Goal: Task Accomplishment & Management: Complete application form

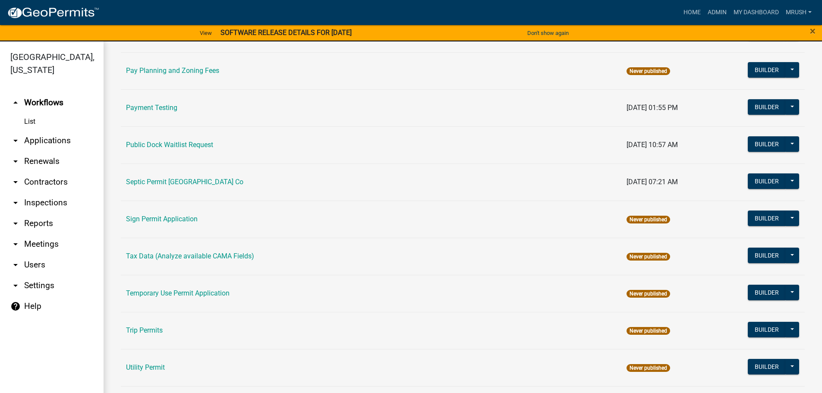
scroll to position [417, 0]
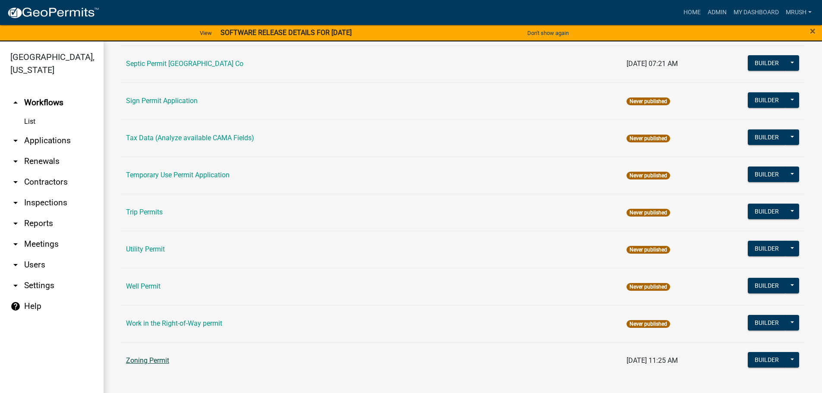
click at [148, 363] on link "Zoning Permit" at bounding box center [147, 361] width 43 height 8
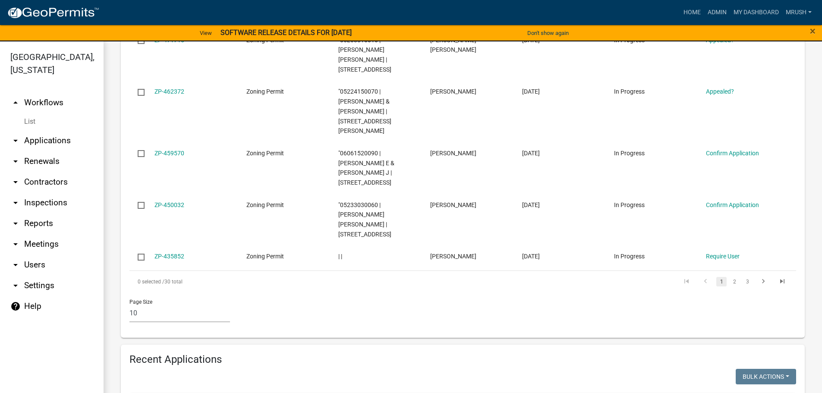
scroll to position [615, 0]
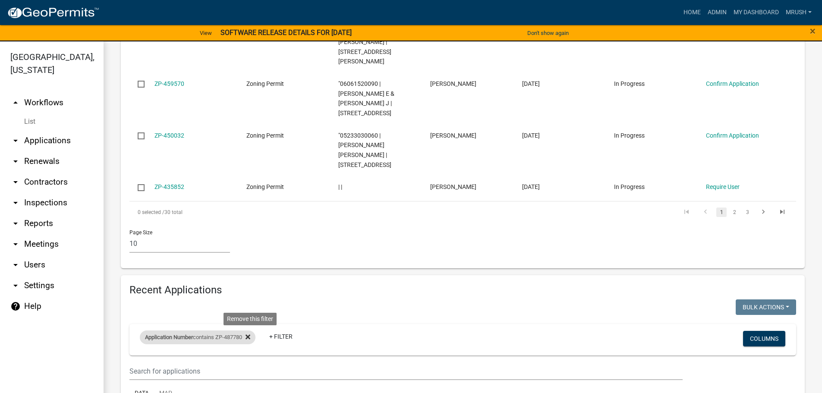
click at [250, 335] on icon at bounding box center [248, 337] width 5 height 5
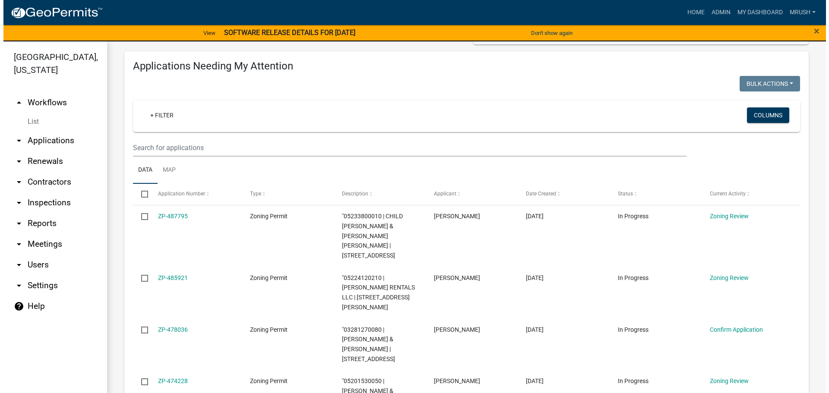
scroll to position [121, 0]
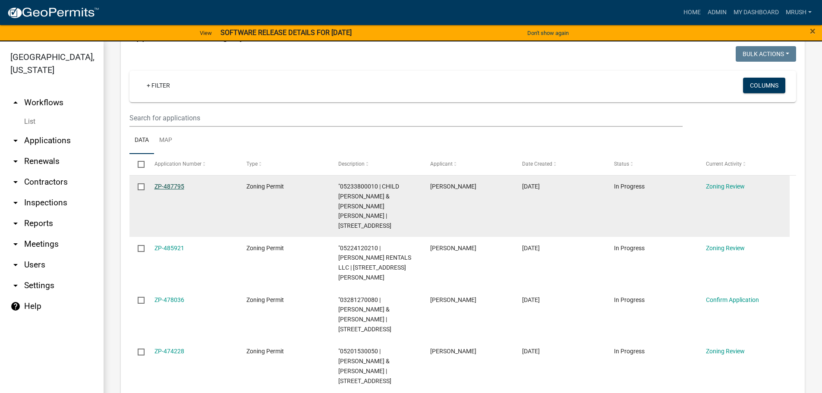
click at [179, 187] on link "ZP-487795" at bounding box center [170, 186] width 30 height 7
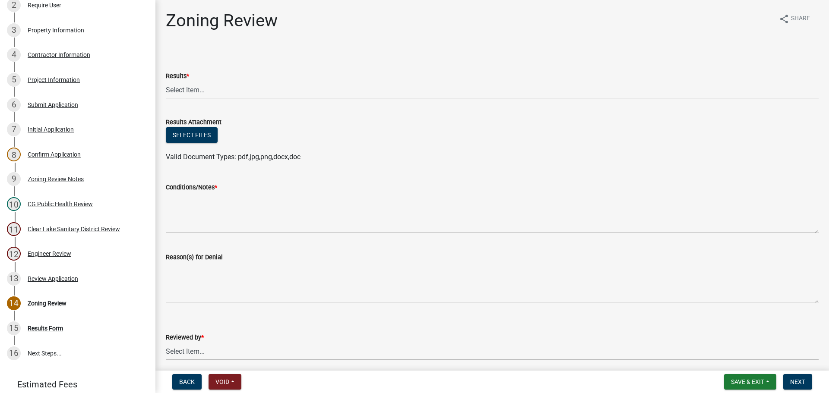
scroll to position [239, 0]
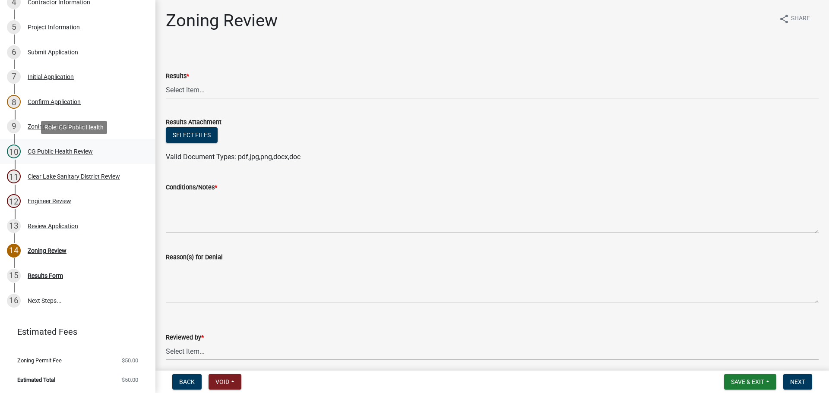
click at [36, 151] on div "CG Public Health Review" at bounding box center [60, 152] width 65 height 6
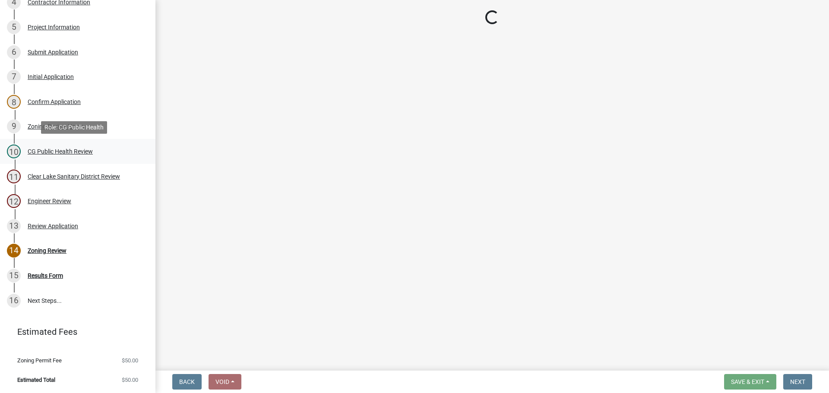
select select "037176cc-34bf-4da4-b28d-ae68c61bb9b8"
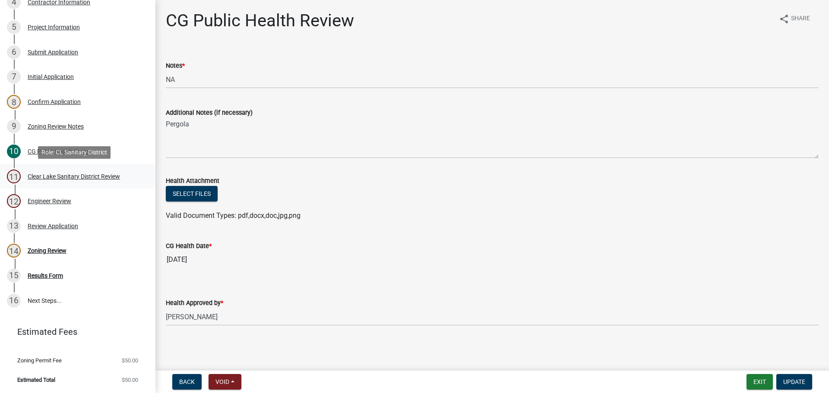
click at [37, 175] on div "Clear Lake Sanitary District Review" at bounding box center [74, 177] width 92 height 6
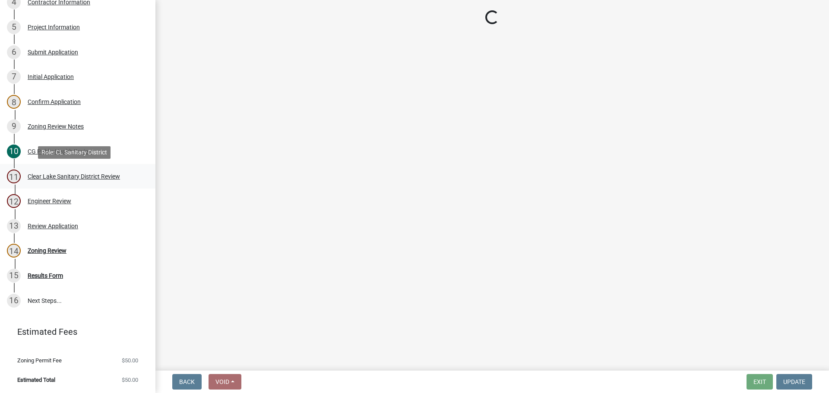
select select "dad87867-eb21-4dcc-b0aa-47f6a00bed0a"
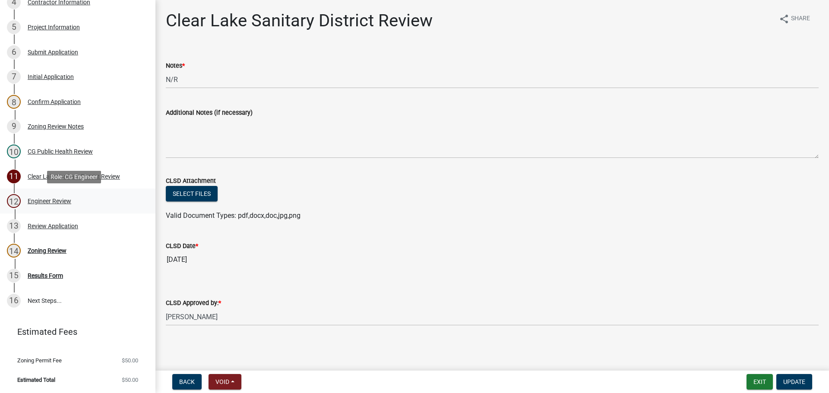
click at [34, 202] on div "Engineer Review" at bounding box center [50, 201] width 44 height 6
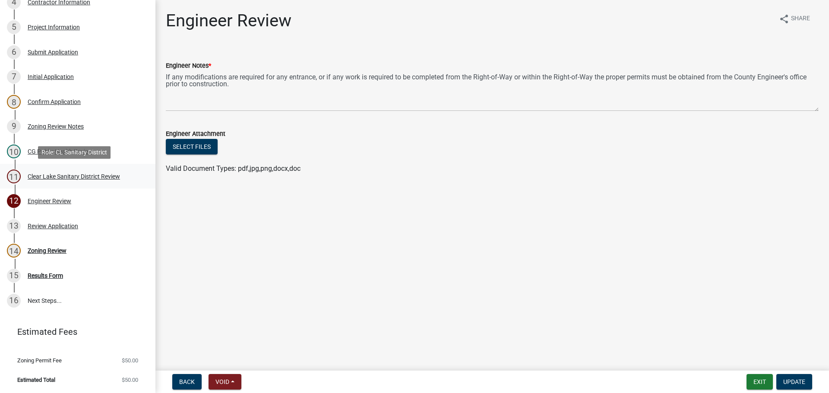
click at [33, 177] on div "Clear Lake Sanitary District Review" at bounding box center [74, 177] width 92 height 6
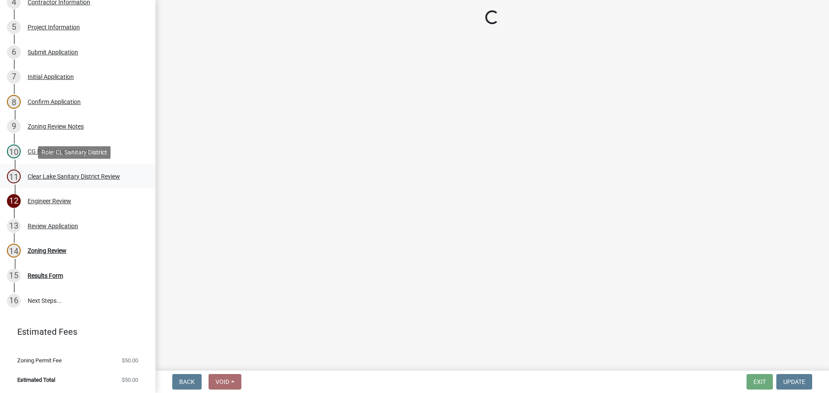
select select "dad87867-eb21-4dcc-b0aa-47f6a00bed0a"
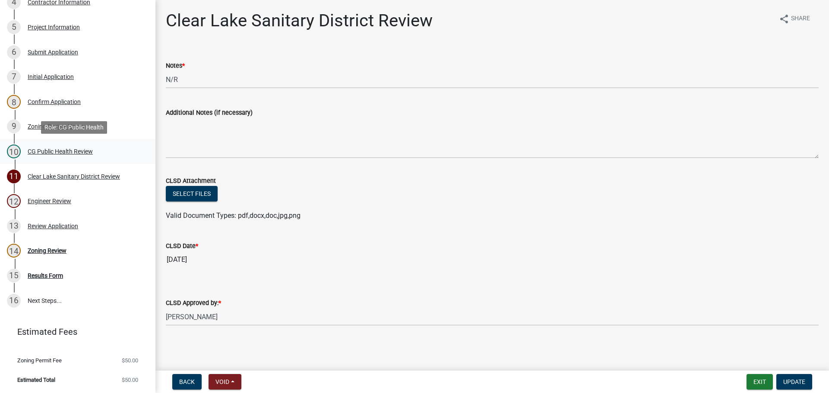
click at [33, 150] on div "CG Public Health Review" at bounding box center [60, 152] width 65 height 6
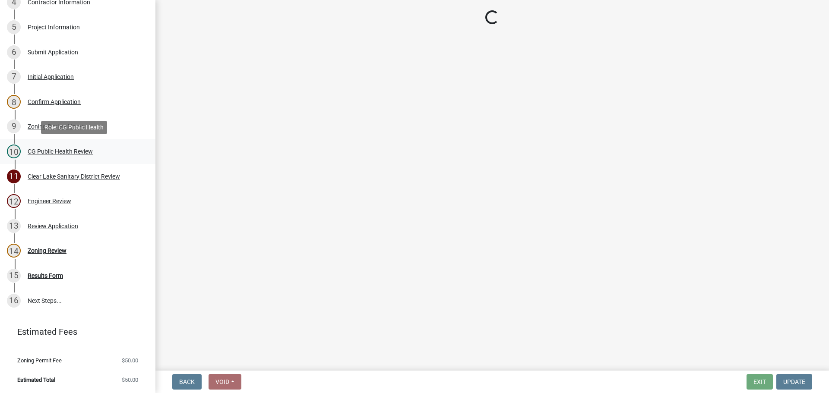
select select "037176cc-34bf-4da4-b28d-ae68c61bb9b8"
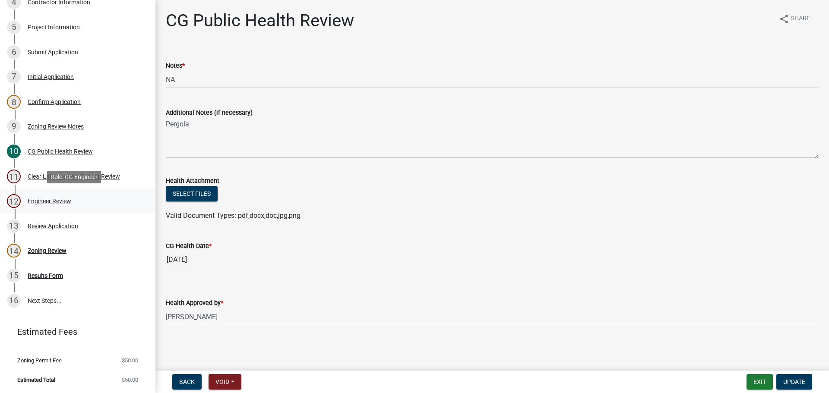
click at [41, 201] on div "Engineer Review" at bounding box center [50, 201] width 44 height 6
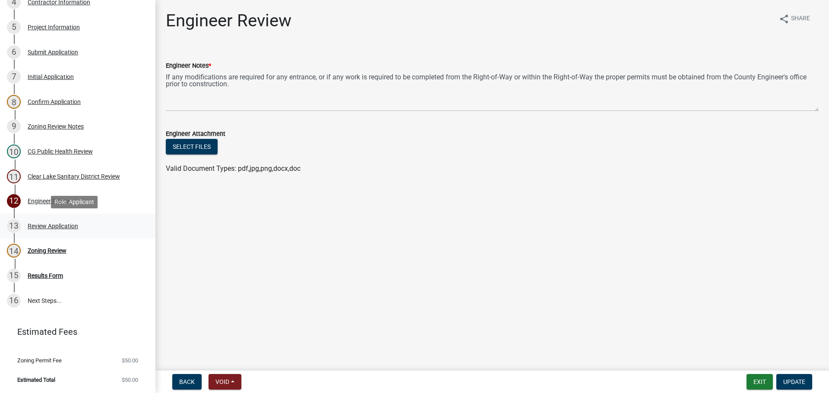
click at [46, 225] on div "Review Application" at bounding box center [53, 226] width 51 height 6
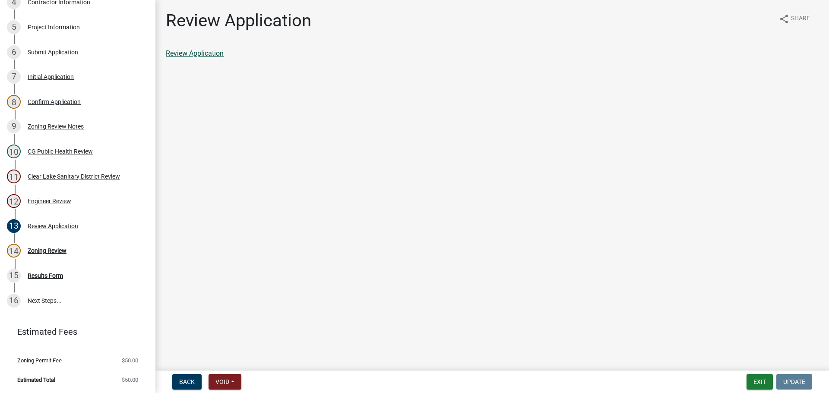
click at [188, 54] on link "Review Application" at bounding box center [195, 53] width 58 height 8
click at [54, 249] on div "Zoning Review" at bounding box center [47, 251] width 39 height 6
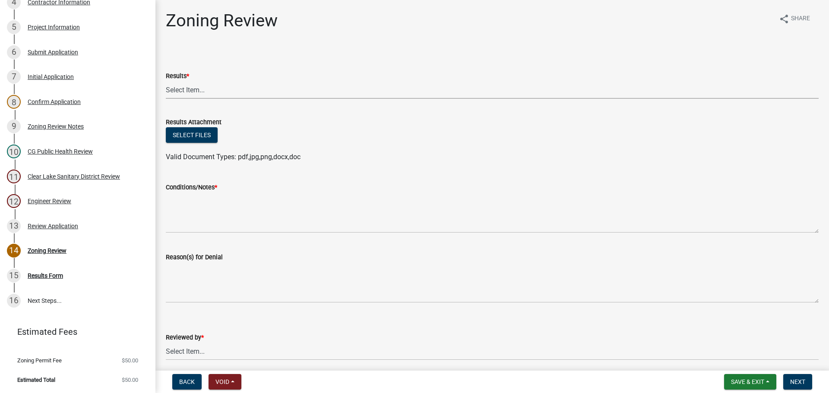
click at [190, 88] on select "Select Item... Approved Denied Agricultural Exemption Need further information …" at bounding box center [492, 90] width 653 height 18
click at [166, 81] on select "Select Item... Approved Denied Agricultural Exemption Need further information …" at bounding box center [492, 90] width 653 height 18
select select "03e939bb-1a71-4c41-bfbe-5c0434db7f18"
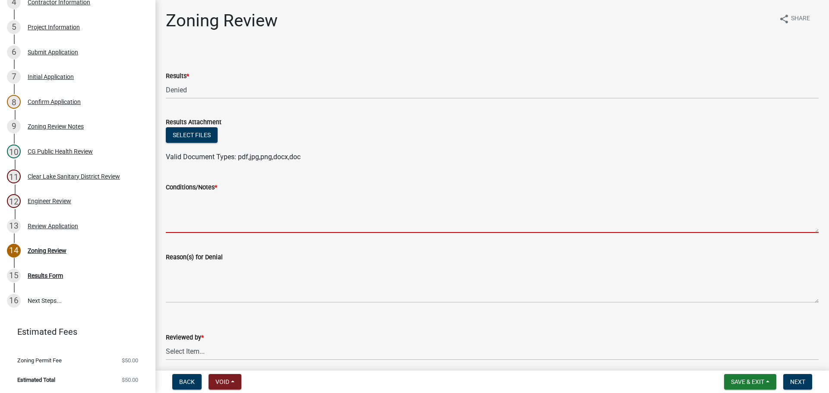
click at [171, 208] on textarea "Conditions/Notes *" at bounding box center [492, 213] width 653 height 41
paste textarea "You have the option to seek a special exception from bulk regulations or a vari…"
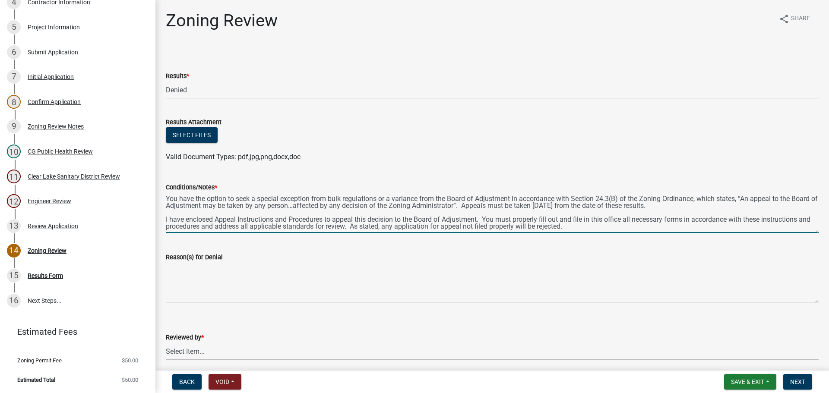
scroll to position [4, 0]
type textarea "You have the option to seek a special exception from bulk regulations or a vari…"
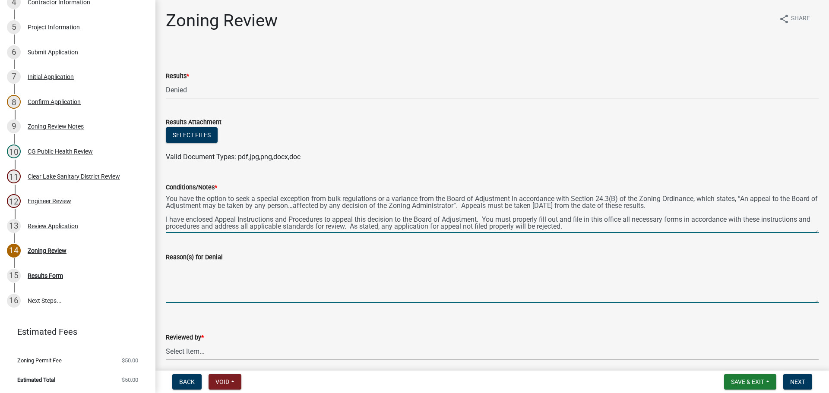
click at [183, 277] on textarea "Reason(s) for Denial" at bounding box center [492, 282] width 653 height 41
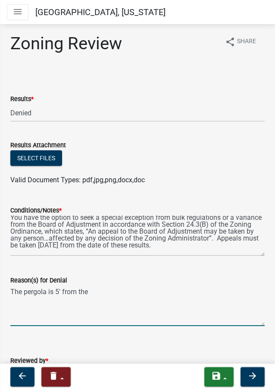
click at [95, 292] on textarea "The pergola is 5' from the" at bounding box center [137, 305] width 255 height 41
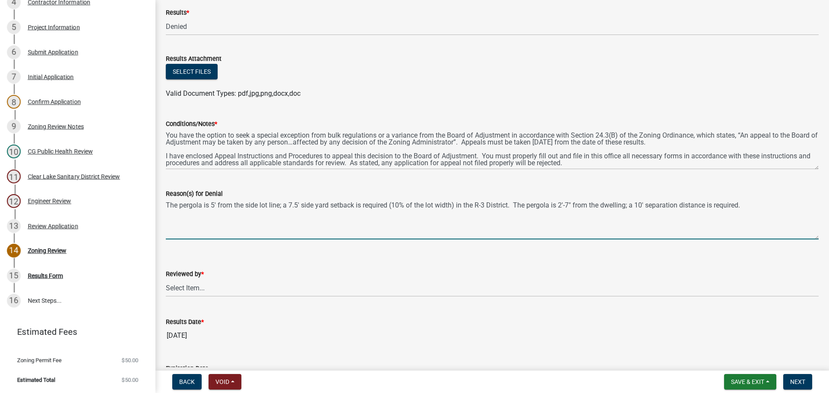
scroll to position [81, 0]
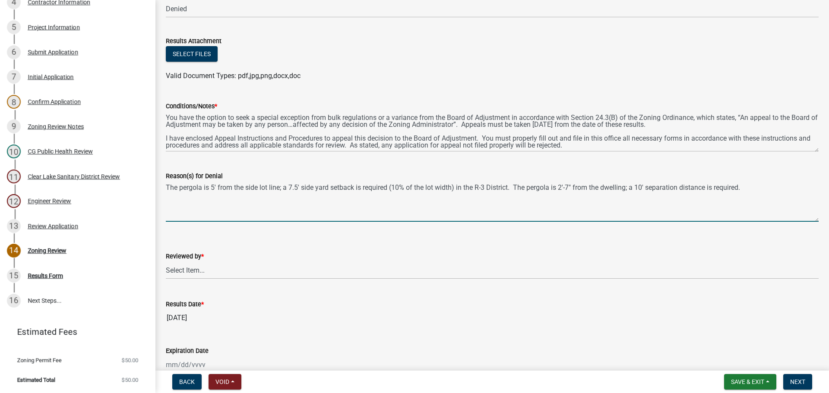
type textarea "The pergola is 5' from the side lot line; a 7.5' side yard setback is required …"
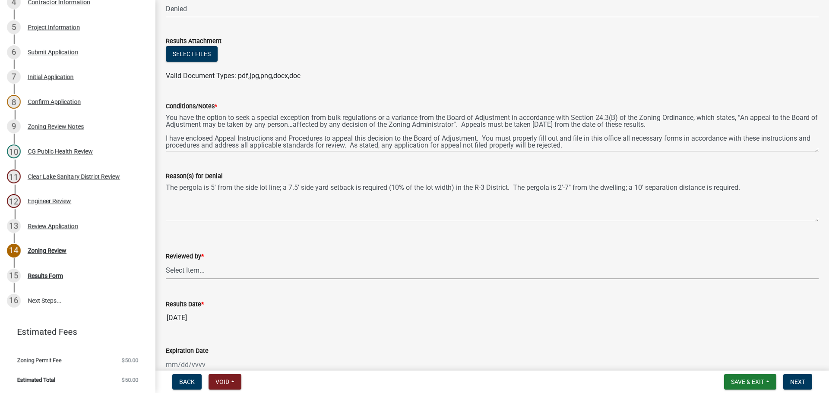
click at [192, 269] on select "Select Item... [PERSON_NAME]" at bounding box center [492, 271] width 653 height 18
click at [166, 262] on select "Select Item... [PERSON_NAME]" at bounding box center [492, 271] width 653 height 18
select select "69fed02d-fe84-448a-ba5b-be224adec29d"
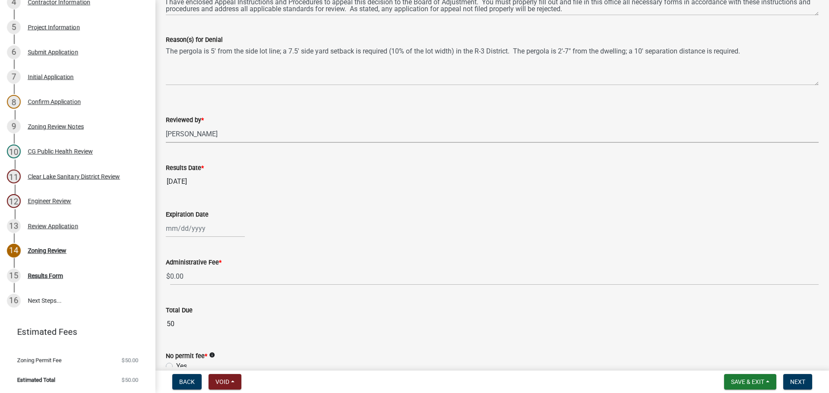
scroll to position [226, 0]
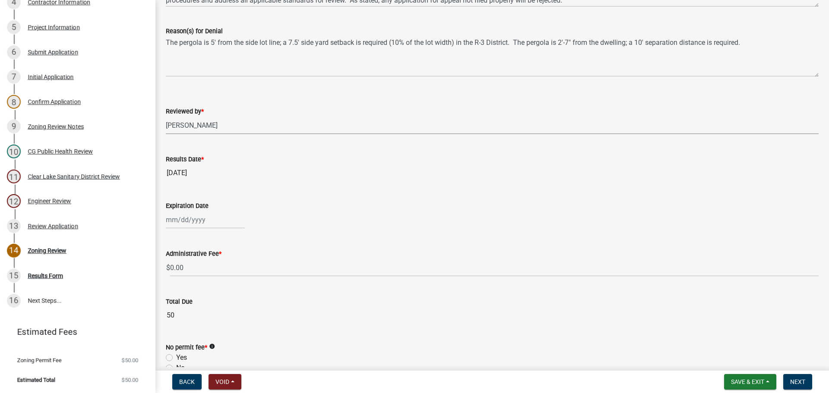
select select "10"
click at [198, 221] on div "Jun [DATE] Aug Sep Oct Nov [DATE] 2026 Mo Tu We Th Fr Sa Su 29 30 1 2 3 4 5 6 7…" at bounding box center [205, 220] width 79 height 18
click at [297, 227] on div "Jun [DATE] Aug Sep Oct Nov [DATE] 2026 Mo Tu We Th Fr Sa Su 29 30 1 2 3 4 5 6 7…" at bounding box center [492, 220] width 653 height 18
click at [171, 220] on input "Expiration Date" at bounding box center [205, 220] width 79 height 18
click at [258, 238] on span "Next month" at bounding box center [257, 238] width 6 height 6
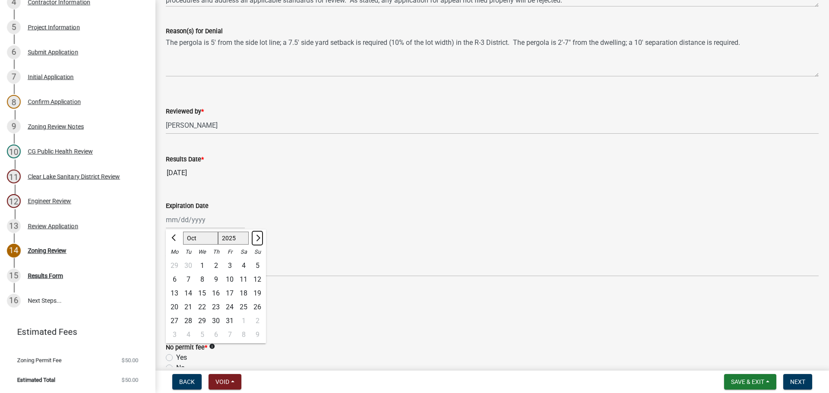
select select "11"
click at [217, 280] on div "6" at bounding box center [216, 280] width 14 height 14
type input "[DATE]"
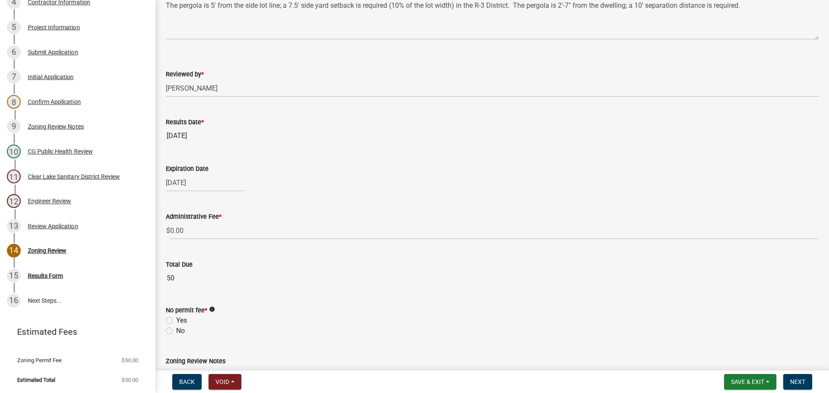
scroll to position [321, 0]
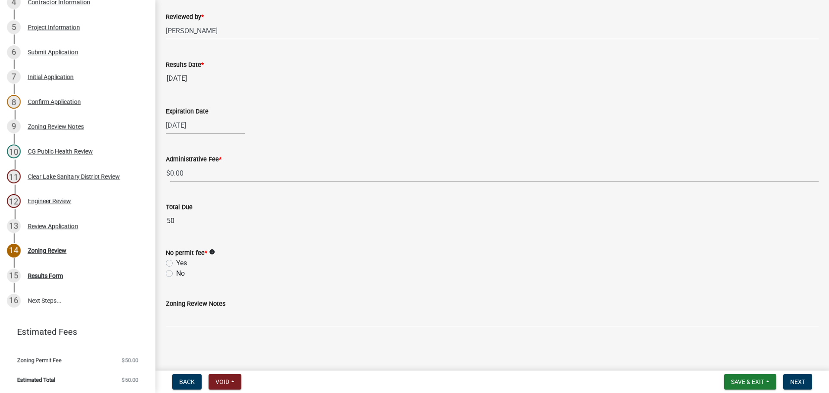
click at [176, 272] on label "No" at bounding box center [180, 274] width 9 height 10
click at [176, 272] on input "No" at bounding box center [179, 272] width 6 height 6
radio input "true"
click at [176, 262] on label "Yes" at bounding box center [181, 263] width 11 height 10
click at [176, 262] on input "Yes" at bounding box center [179, 261] width 6 height 6
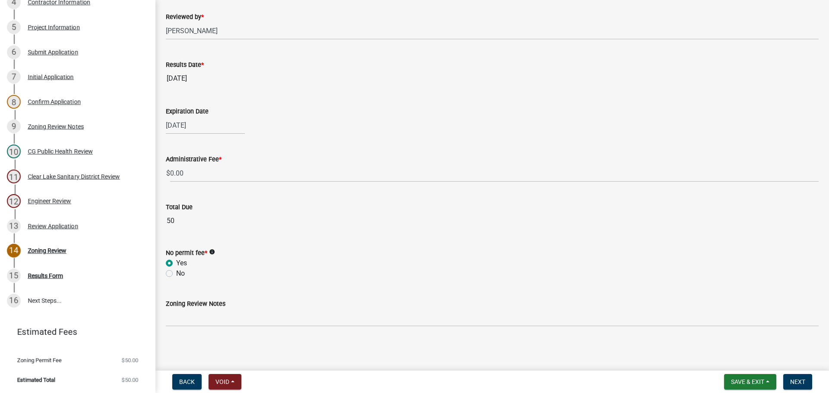
radio input "true"
click at [802, 381] on span "Next" at bounding box center [797, 382] width 15 height 7
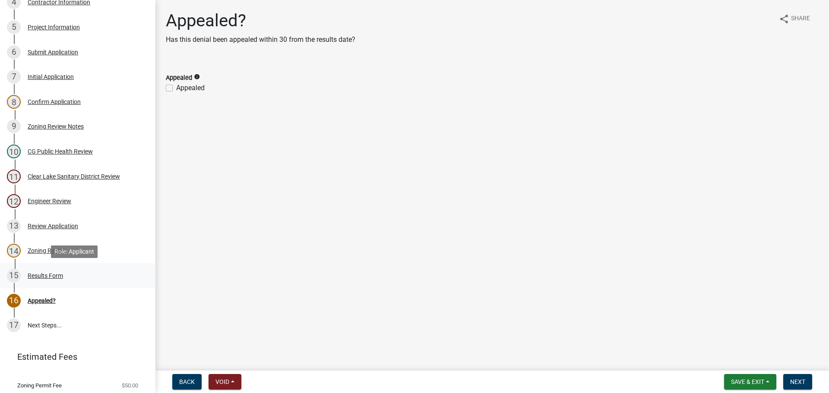
click at [48, 273] on div "Results Form" at bounding box center [45, 276] width 35 height 6
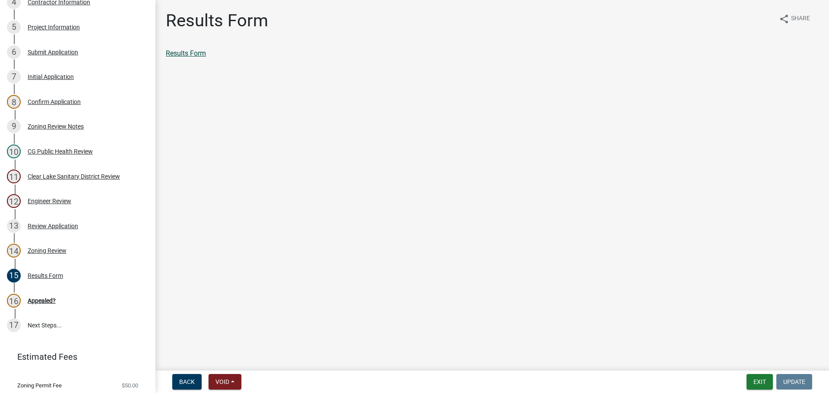
click at [181, 51] on link "Results Form" at bounding box center [186, 53] width 40 height 8
click at [40, 301] on div "Appealed?" at bounding box center [42, 301] width 28 height 6
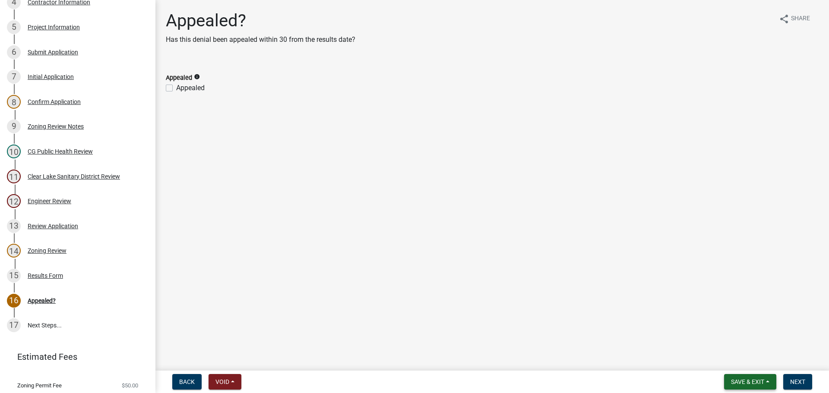
click at [741, 377] on button "Save & Exit" at bounding box center [750, 382] width 52 height 16
click at [730, 335] on button "Save" at bounding box center [741, 339] width 69 height 21
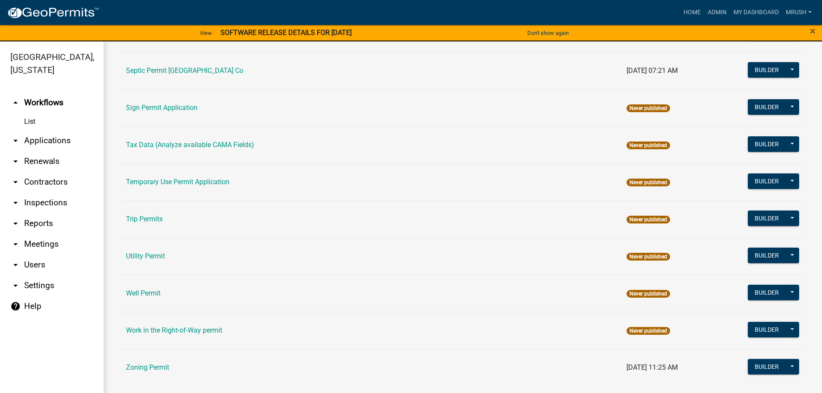
scroll to position [417, 0]
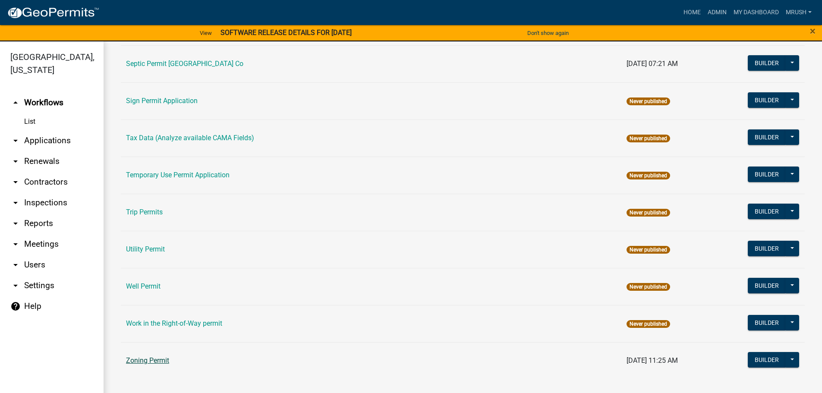
click at [151, 360] on link "Zoning Permit" at bounding box center [147, 361] width 43 height 8
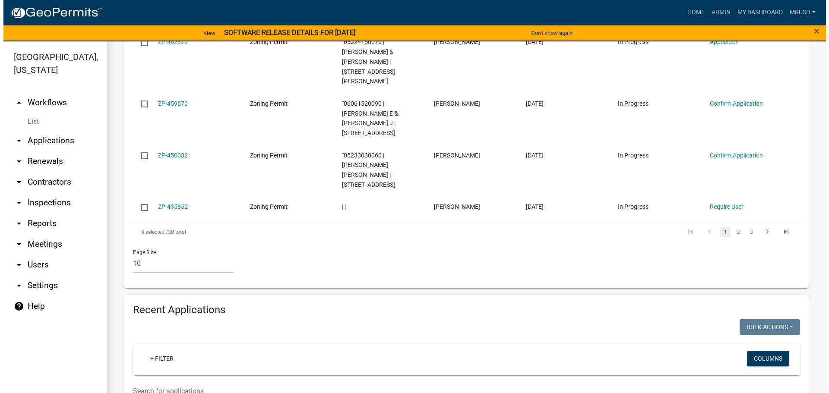
scroll to position [585, 0]
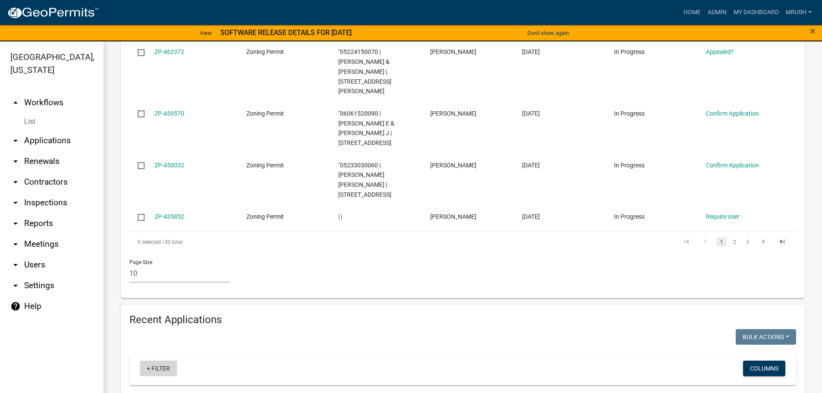
click at [159, 361] on link "+ Filter" at bounding box center [158, 369] width 37 height 16
click at [162, 294] on li "Application Number" at bounding box center [159, 297] width 79 height 20
click at [150, 279] on input "text" at bounding box center [175, 282] width 79 height 18
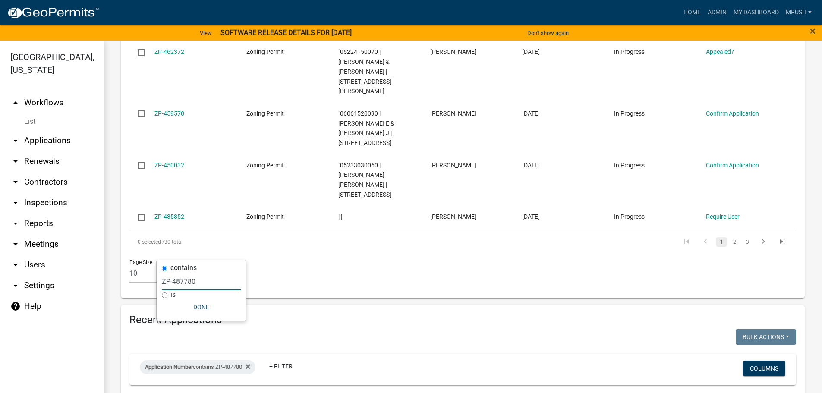
type input "ZP-487780"
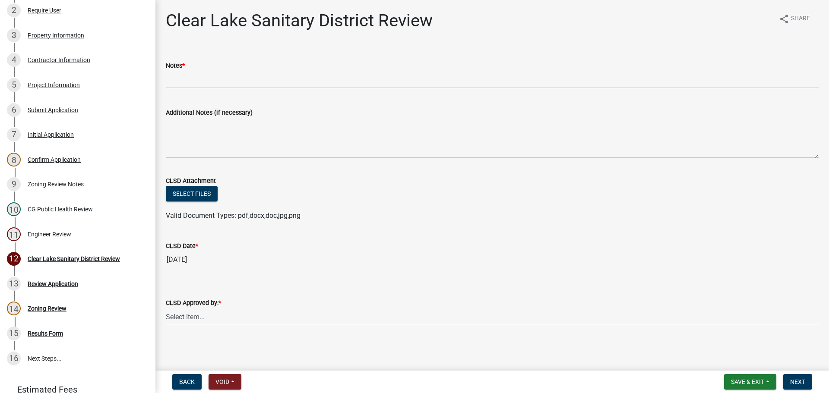
scroll to position [182, 0]
click at [53, 206] on div "CG Public Health Review" at bounding box center [60, 209] width 65 height 6
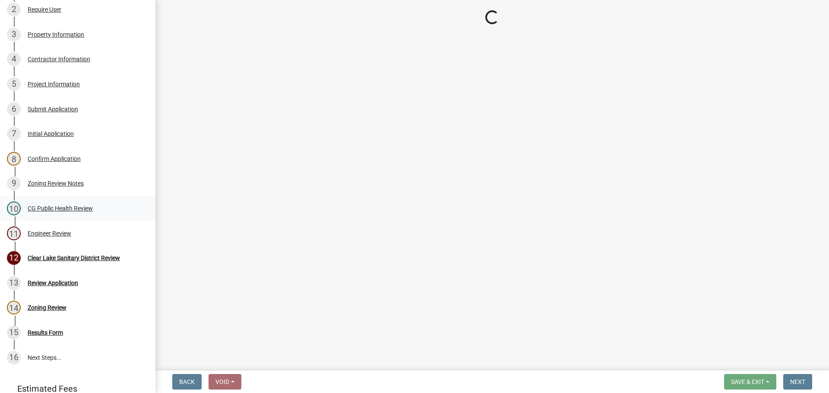
select select "037176cc-34bf-4da4-b28d-ae68c61bb9b8"
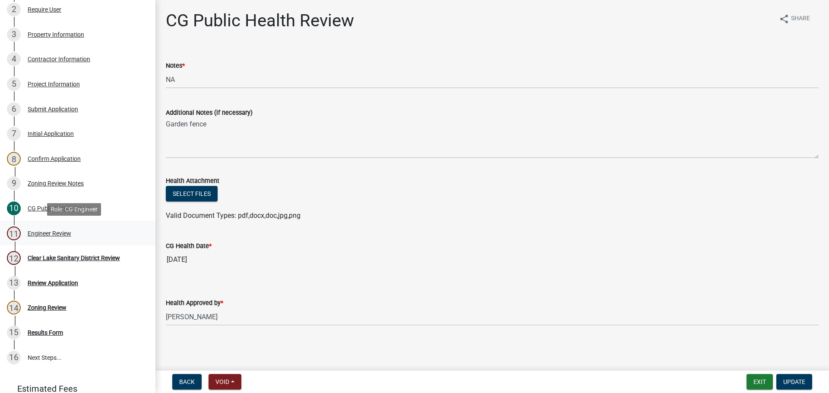
click at [51, 233] on div "Engineer Review" at bounding box center [50, 234] width 44 height 6
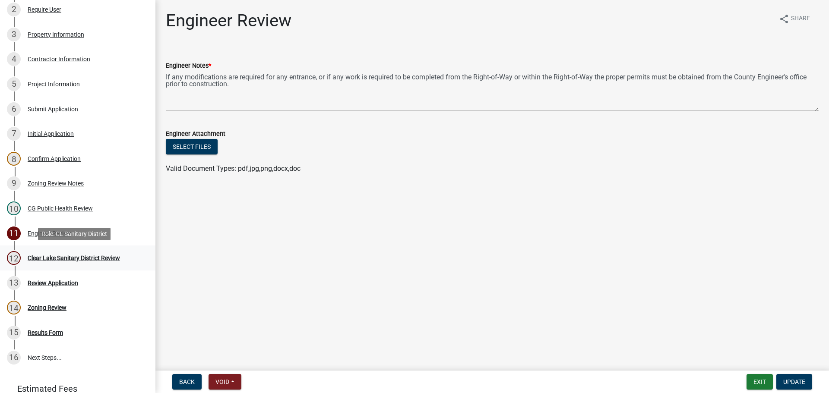
click at [50, 256] on div "Clear Lake Sanitary District Review" at bounding box center [74, 258] width 92 height 6
